Goal: Information Seeking & Learning: Learn about a topic

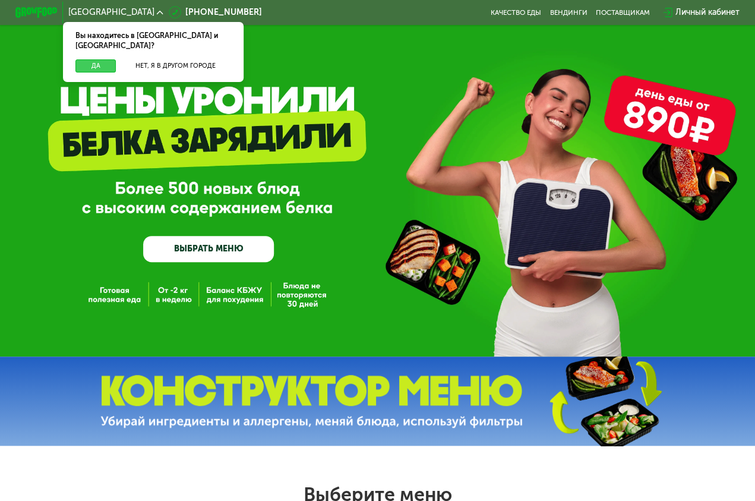
click at [107, 59] on button "Да" at bounding box center [95, 65] width 40 height 12
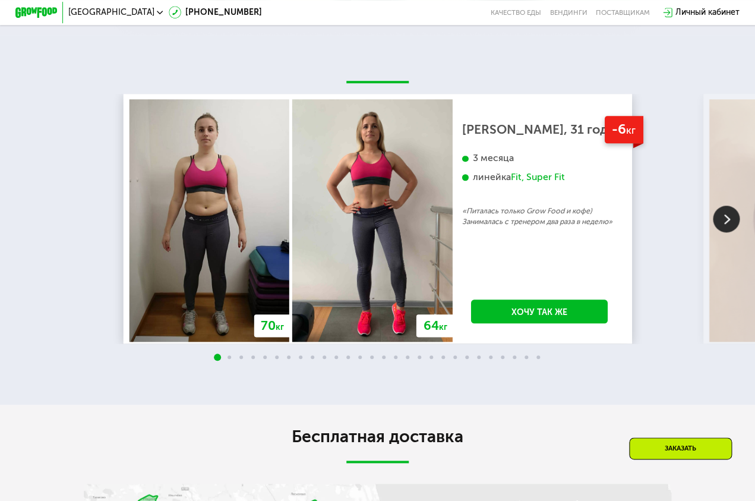
scroll to position [1749, 0]
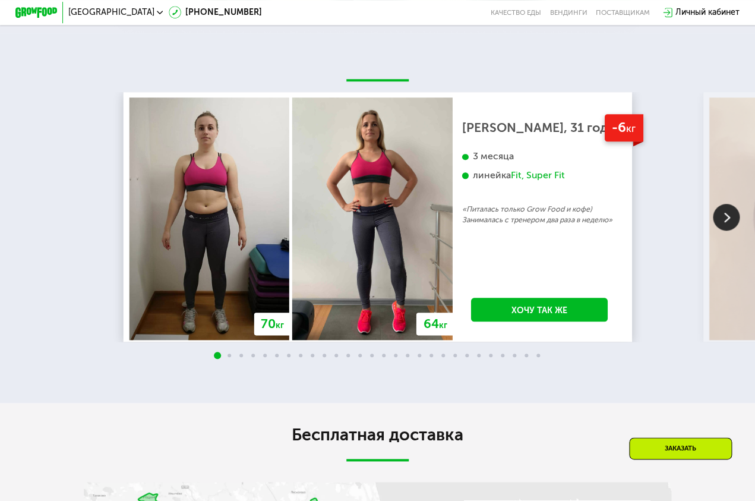
click at [732, 219] on img at bounding box center [726, 217] width 27 height 27
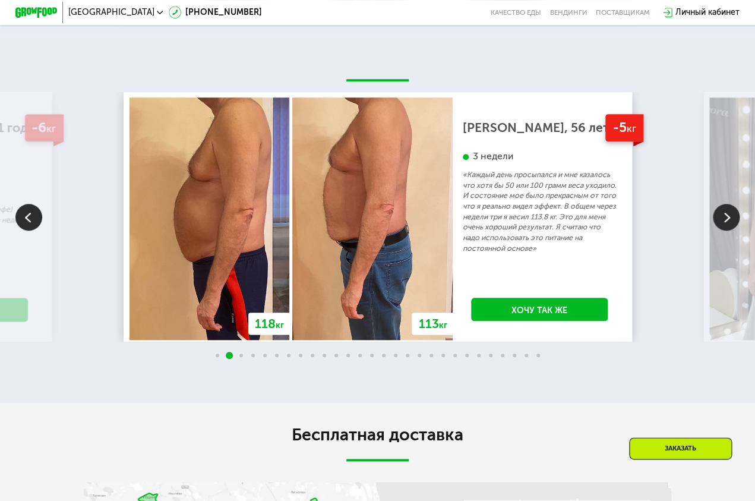
click at [732, 219] on img at bounding box center [726, 217] width 27 height 27
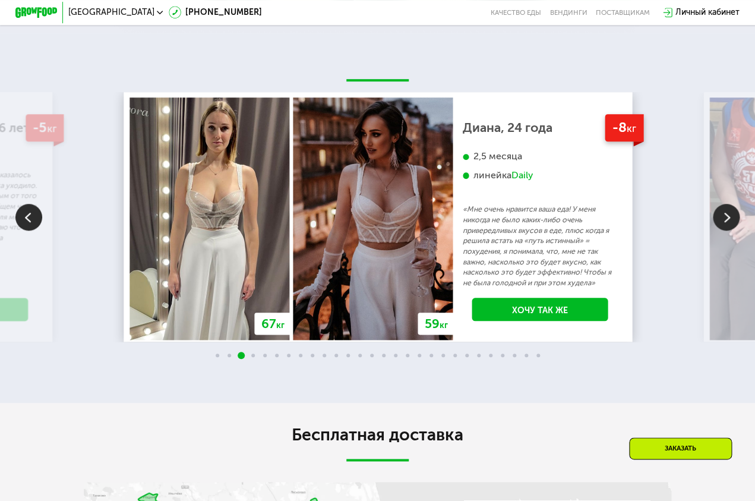
click at [732, 219] on img at bounding box center [726, 217] width 27 height 27
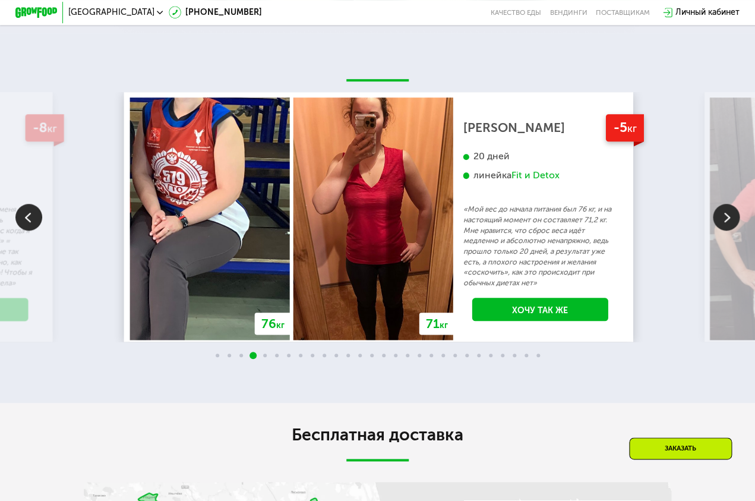
click at [732, 219] on img at bounding box center [726, 217] width 27 height 27
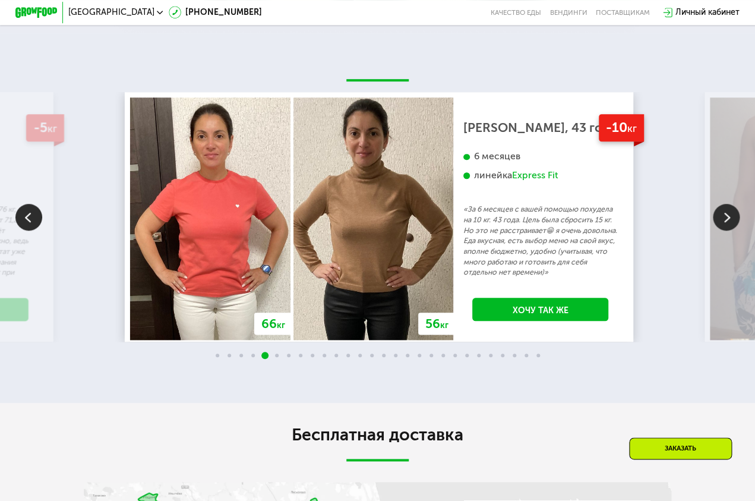
click at [731, 219] on img at bounding box center [726, 217] width 27 height 27
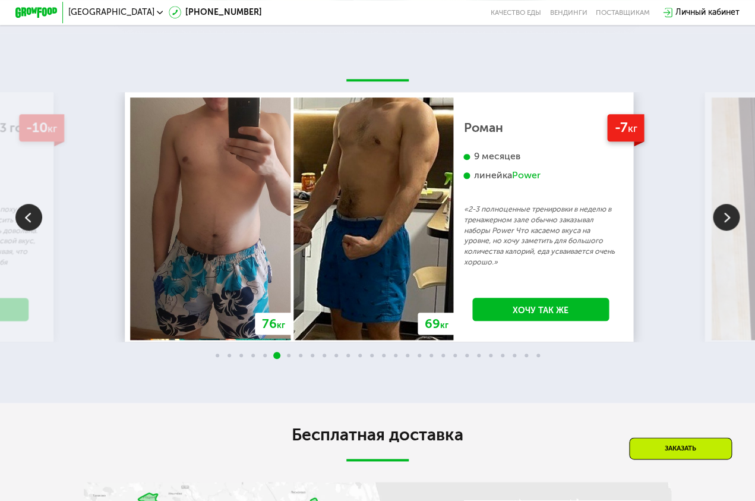
click at [731, 219] on img at bounding box center [726, 217] width 27 height 27
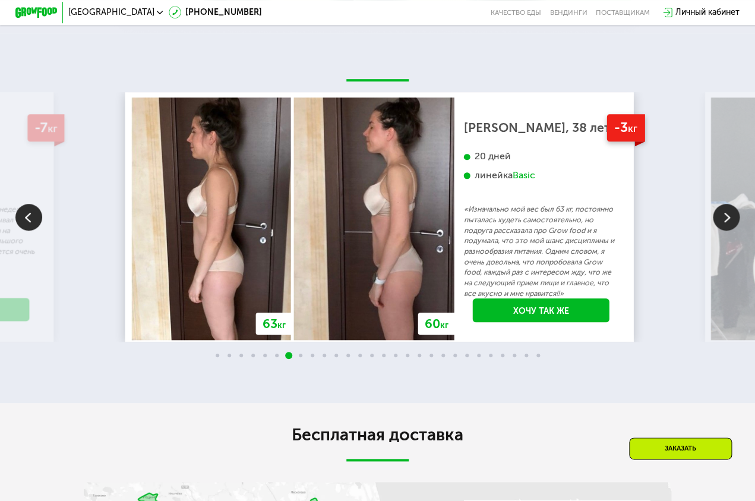
click at [731, 219] on img at bounding box center [726, 217] width 27 height 27
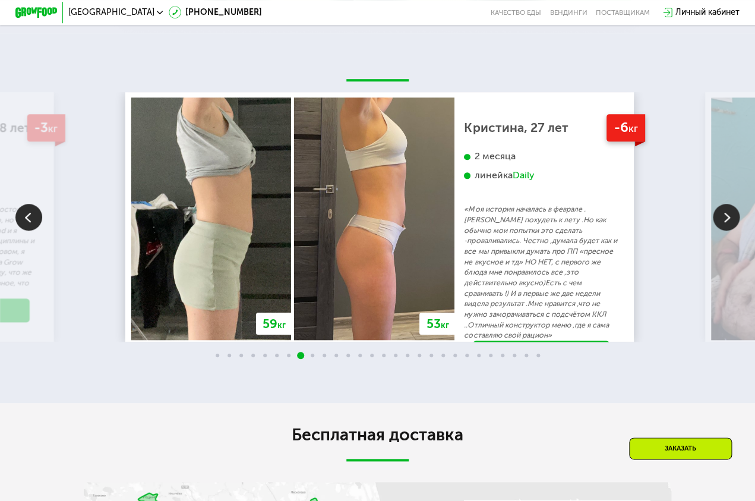
click at [731, 219] on img at bounding box center [726, 217] width 27 height 27
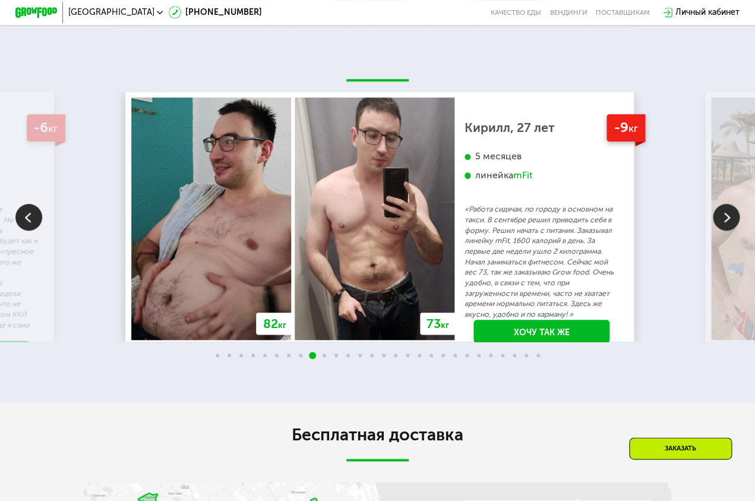
click at [731, 219] on img at bounding box center [726, 217] width 27 height 27
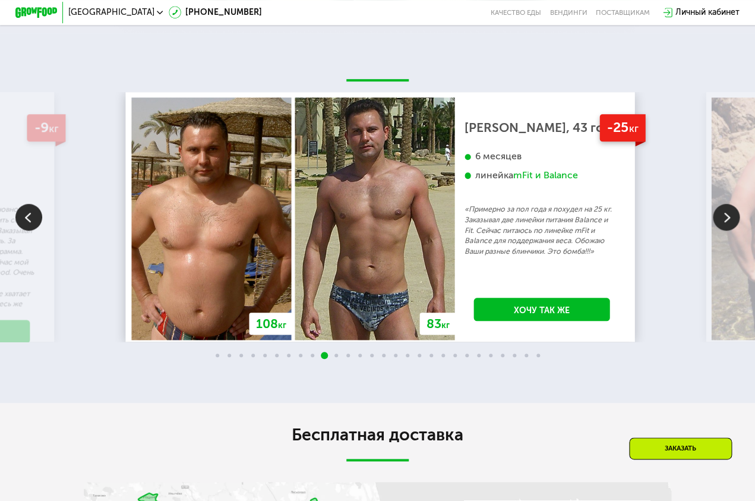
click at [731, 219] on img at bounding box center [726, 217] width 27 height 27
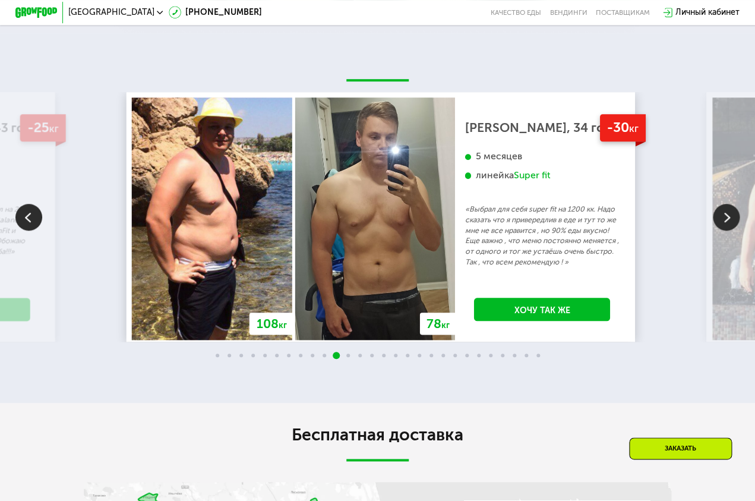
click at [731, 219] on img at bounding box center [726, 217] width 27 height 27
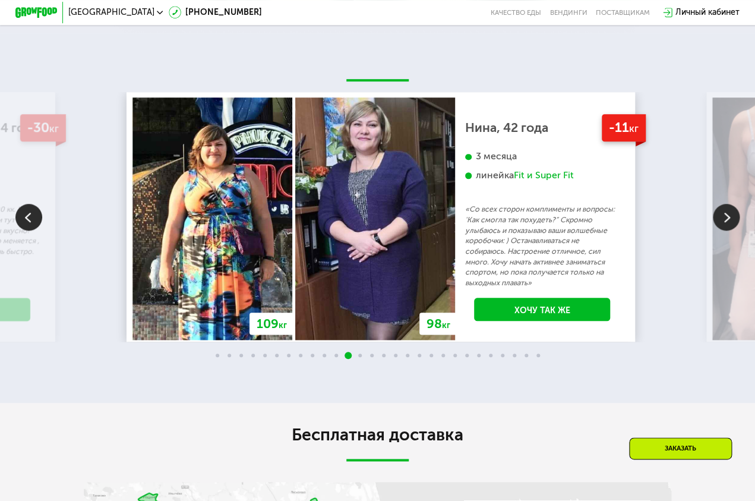
click at [731, 219] on img at bounding box center [726, 217] width 27 height 27
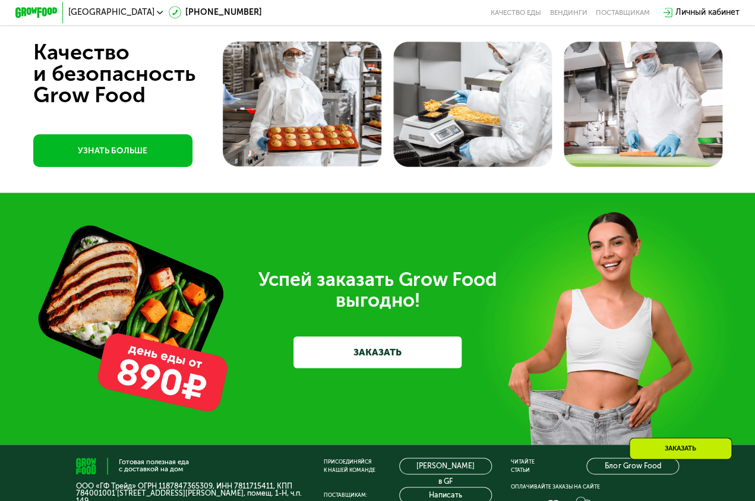
scroll to position [2869, 0]
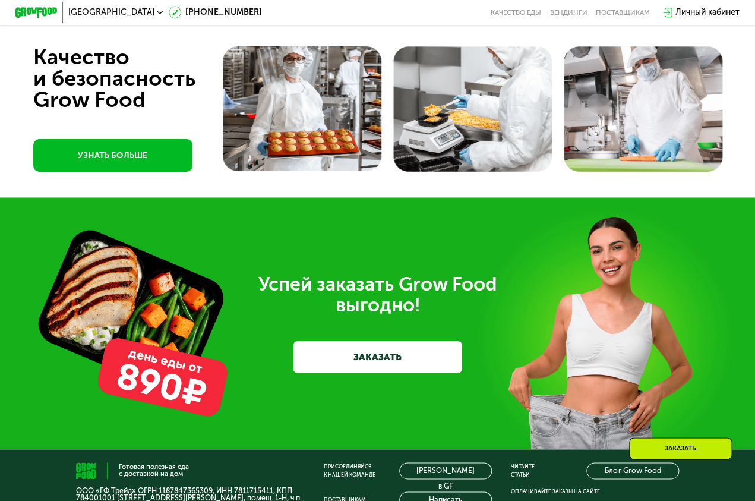
click at [131, 145] on link "УЗНАТЬ БОЛЬШЕ" at bounding box center [112, 155] width 159 height 33
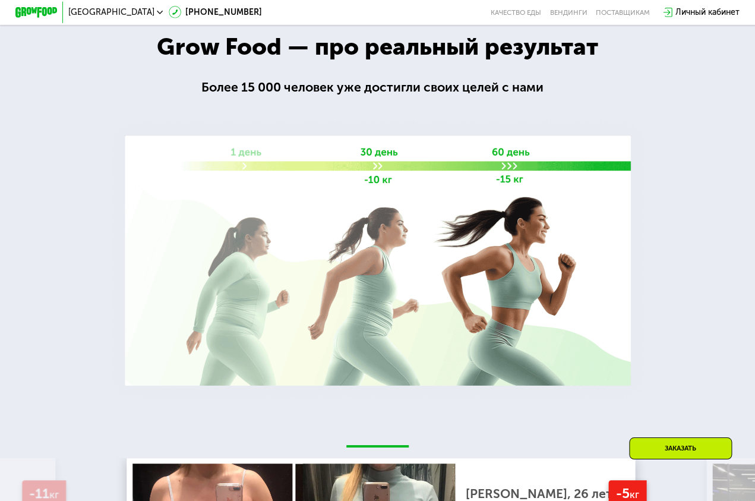
scroll to position [1379, 0]
